Goal: Task Accomplishment & Management: Manage account settings

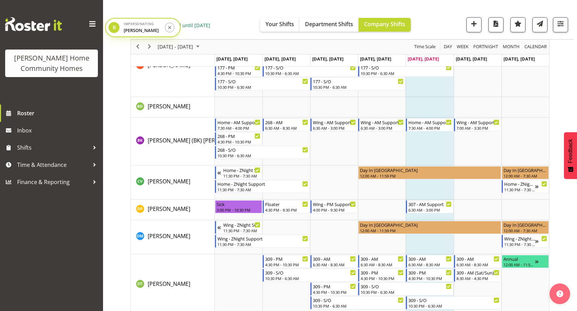
scroll to position [155, 0]
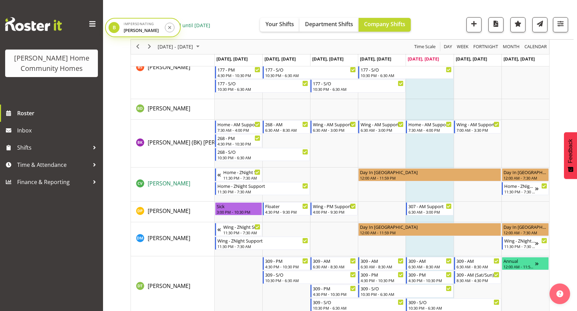
click at [172, 185] on span "[PERSON_NAME]" at bounding box center [169, 183] width 43 height 8
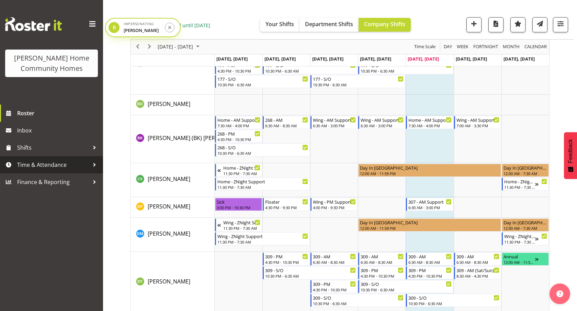
click at [42, 169] on span "Time & Attendance" at bounding box center [53, 164] width 72 height 10
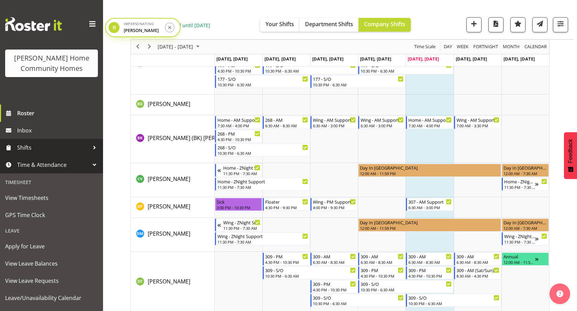
click at [41, 152] on span "Shifts" at bounding box center [53, 147] width 72 height 10
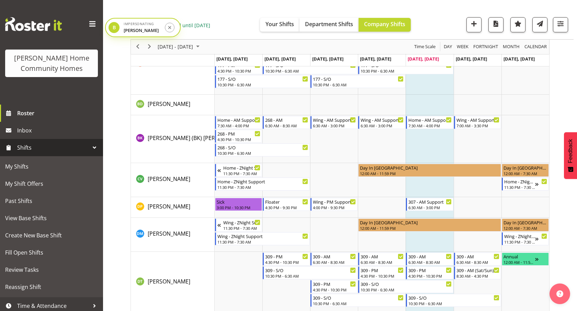
click at [41, 152] on span "Shifts" at bounding box center [53, 147] width 72 height 10
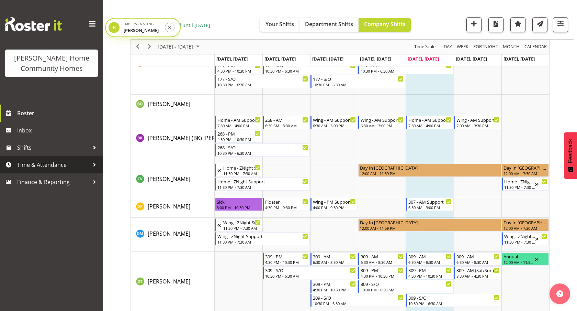
click at [41, 166] on span "Time & Attendance" at bounding box center [53, 164] width 72 height 10
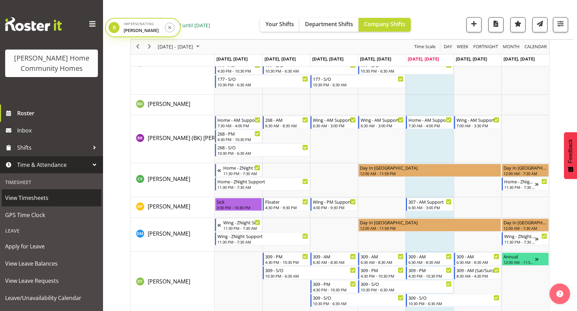
click at [38, 196] on span "View Timesheets" at bounding box center [51, 197] width 93 height 10
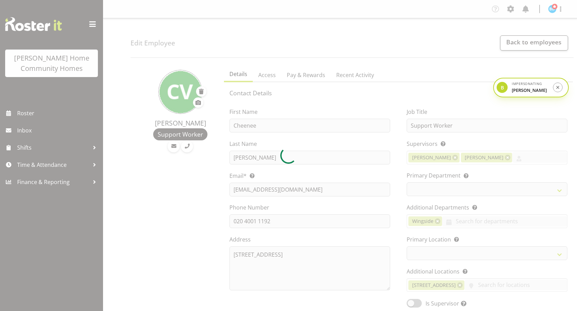
select select "TimelineWeek"
select select
select select "746"
select select "1067"
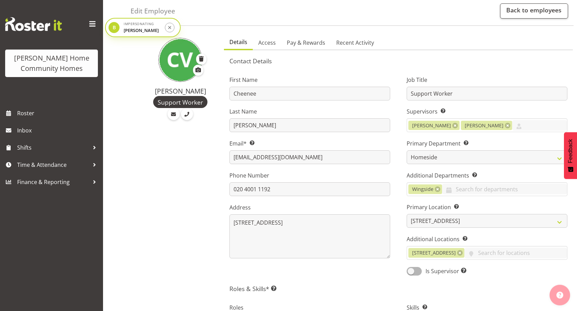
scroll to position [38, 0]
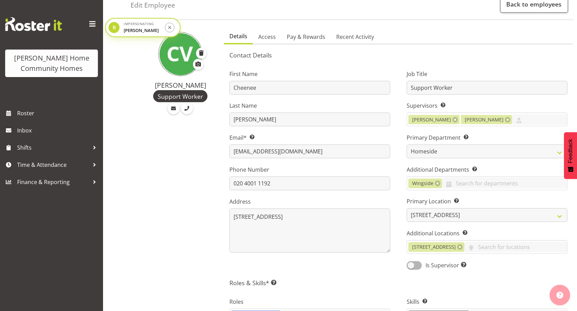
click at [157, 156] on div "Cheenee Vargas Support Worker" at bounding box center [175, 308] width 89 height 566
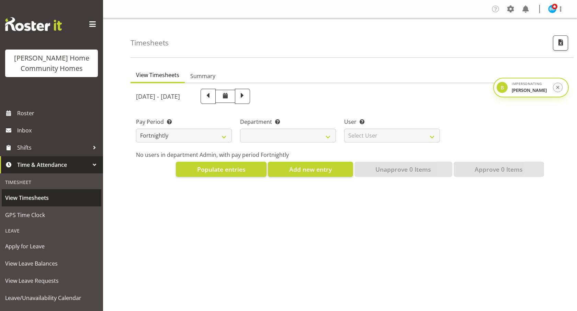
select select
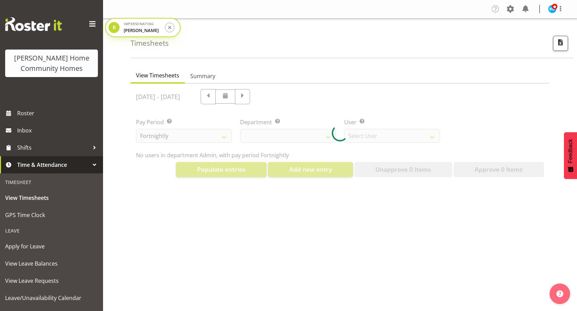
select select "8515"
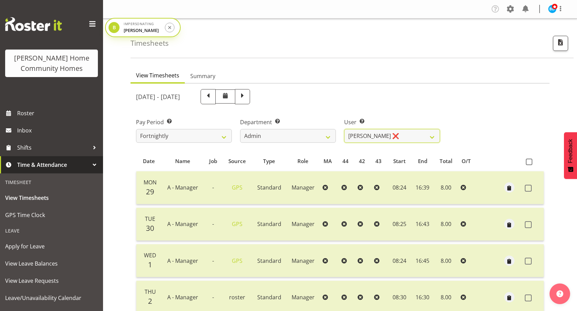
click at [353, 132] on select "[PERSON_NAME] ❌ [PERSON_NAME] ❌ [PERSON_NAME] ❌ [PERSON_NAME] ❌" at bounding box center [392, 136] width 96 height 14
click at [309, 130] on select "Admin Homeside Houses Wingside" at bounding box center [288, 136] width 96 height 14
select select "746"
click at [240, 129] on select "Admin Homeside Houses Wingside" at bounding box center [288, 136] width 96 height 14
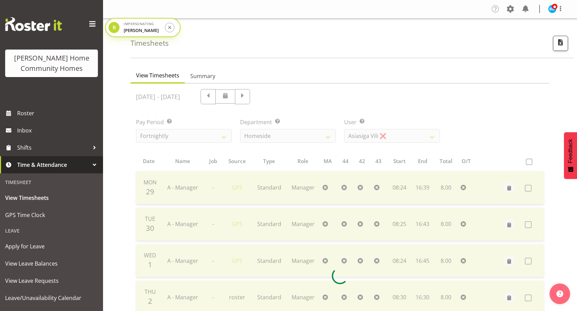
click at [374, 136] on div at bounding box center [340, 276] width 419 height 384
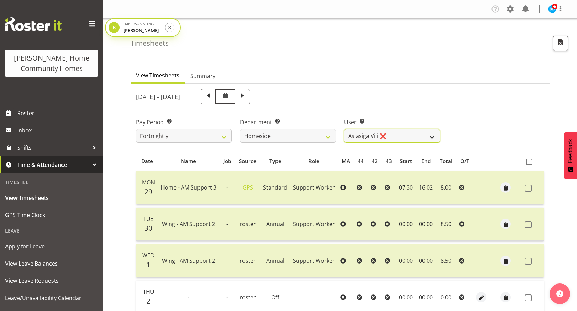
click at [376, 136] on select "[PERSON_NAME] ❌ [PERSON_NAME] ❌ [PERSON_NAME] (BK) [PERSON_NAME] ❌ [PERSON_NAME…" at bounding box center [392, 136] width 96 height 14
select select "8657"
click at [344, 129] on select "[PERSON_NAME] ❌ [PERSON_NAME] ❌ [PERSON_NAME] (BK) [PERSON_NAME] ❌ [PERSON_NAME…" at bounding box center [392, 136] width 96 height 14
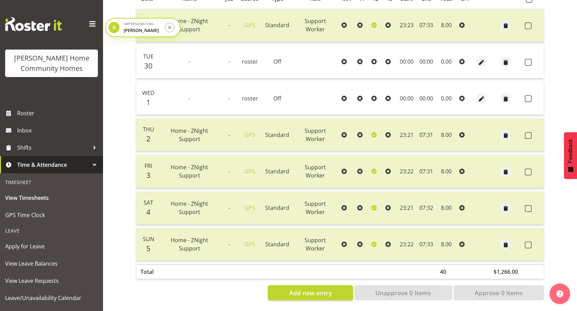
scroll to position [9, 0]
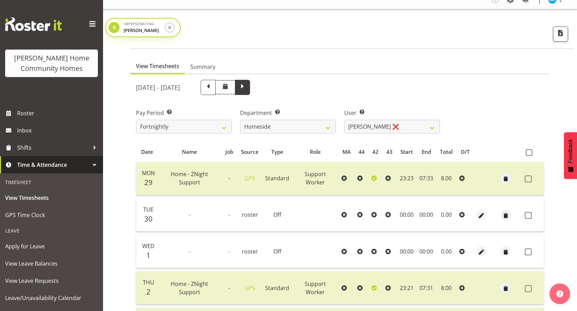
click at [247, 90] on span at bounding box center [242, 86] width 9 height 9
select select
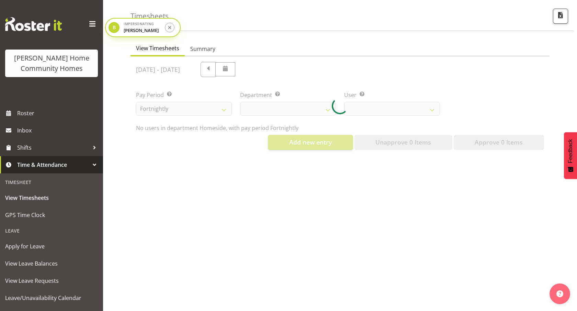
select select "746"
select select "8657"
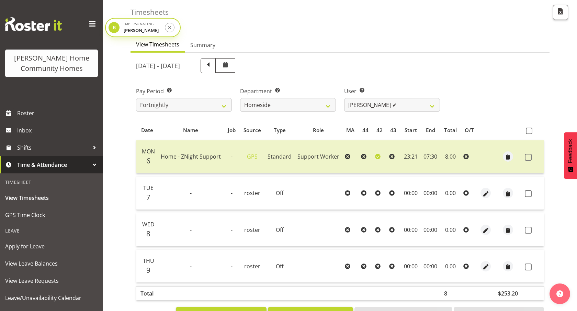
scroll to position [53, 0]
